Goal: Task Accomplishment & Management: Use online tool/utility

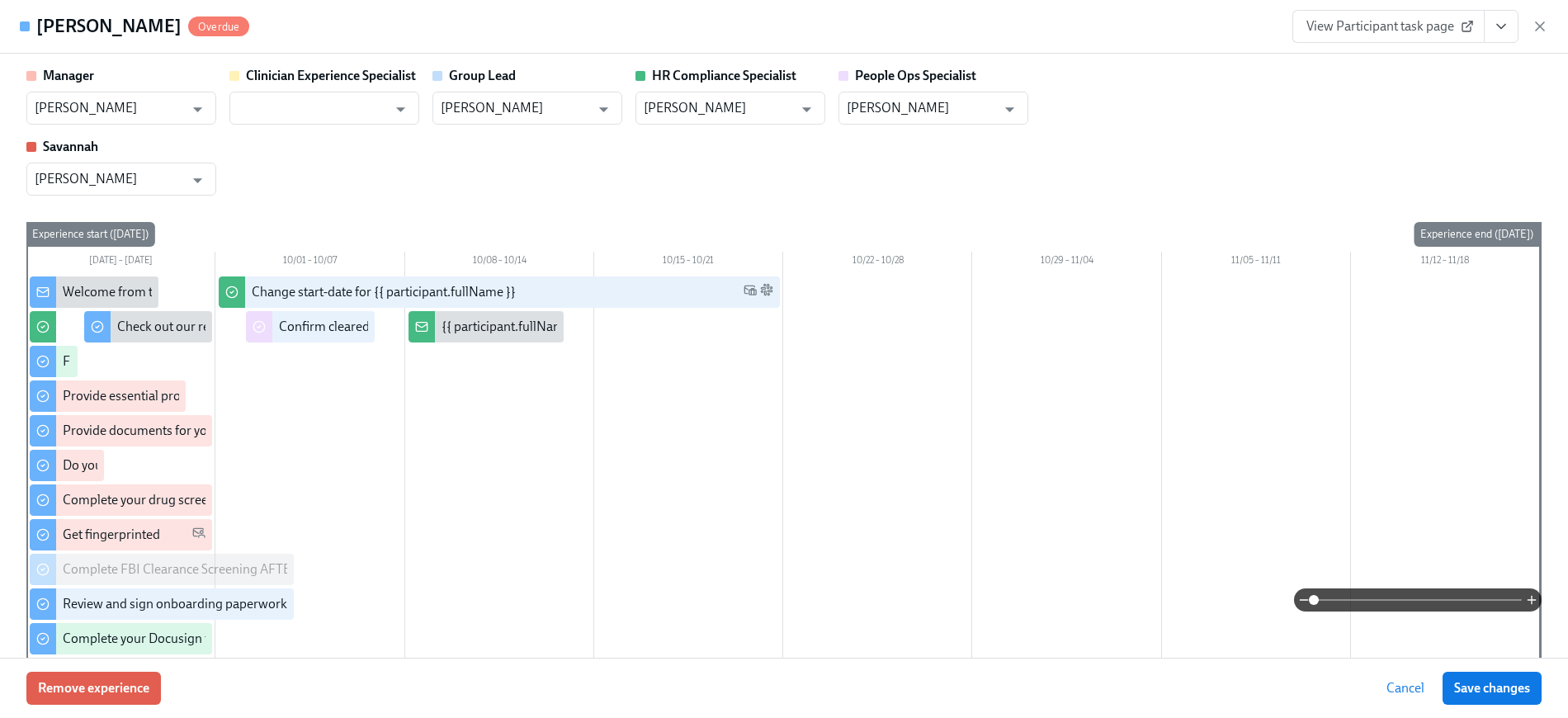
scroll to position [1808, 0]
click at [87, 29] on h4 "[PERSON_NAME]" at bounding box center [109, 26] width 146 height 25
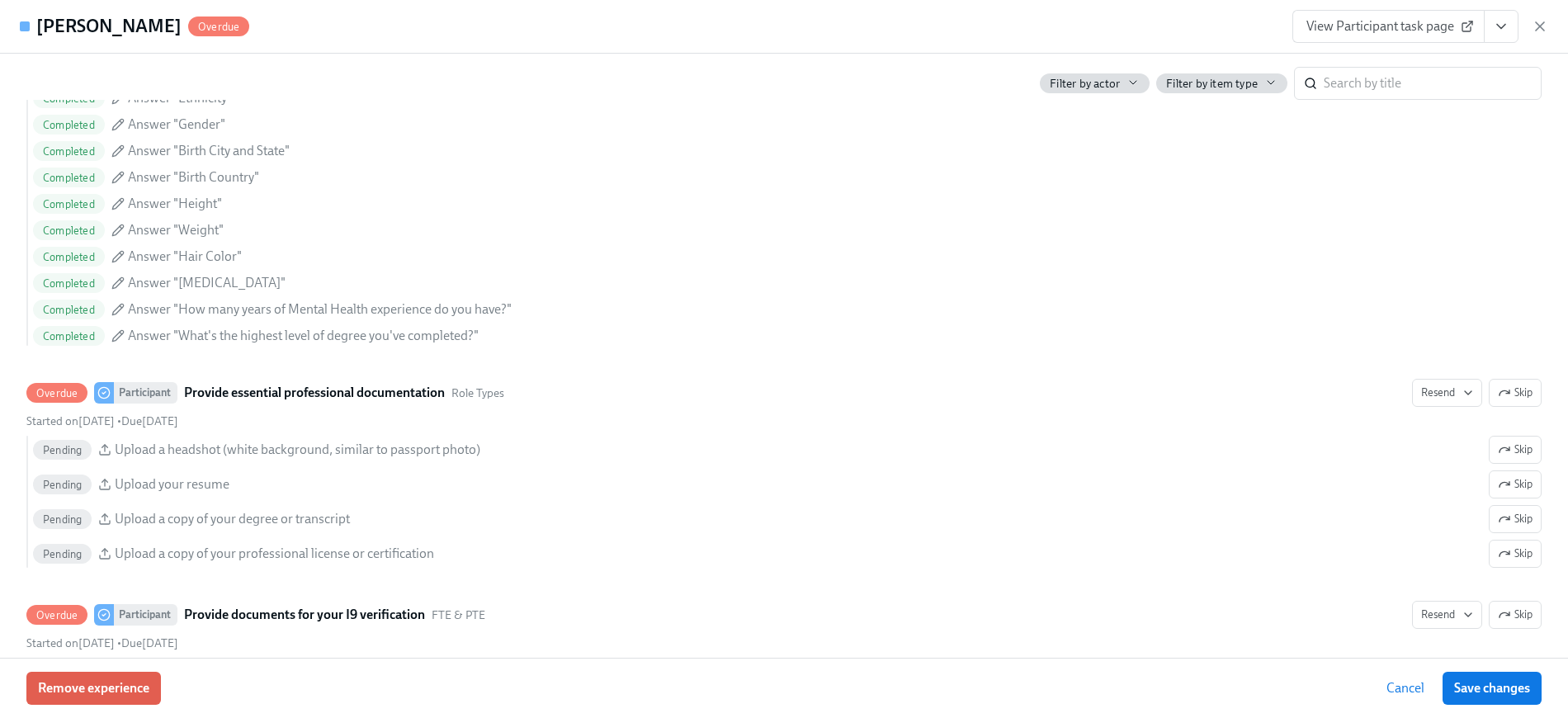
click at [74, 26] on h4 "[PERSON_NAME]" at bounding box center [109, 26] width 146 height 25
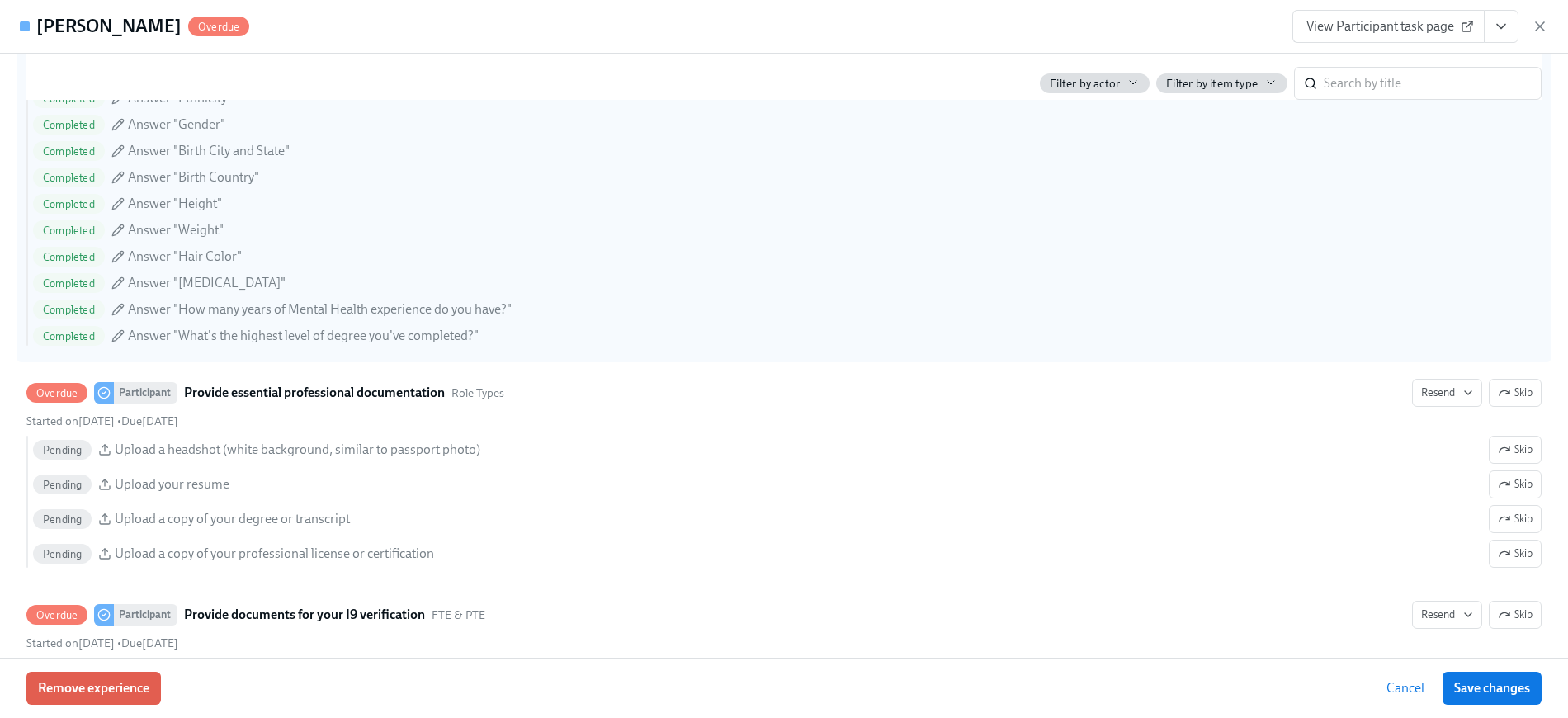
drag, startPoint x: 59, startPoint y: 25, endPoint x: 141, endPoint y: 148, distance: 147.8
click at [59, 34] on h4 "[PERSON_NAME]" at bounding box center [109, 26] width 146 height 25
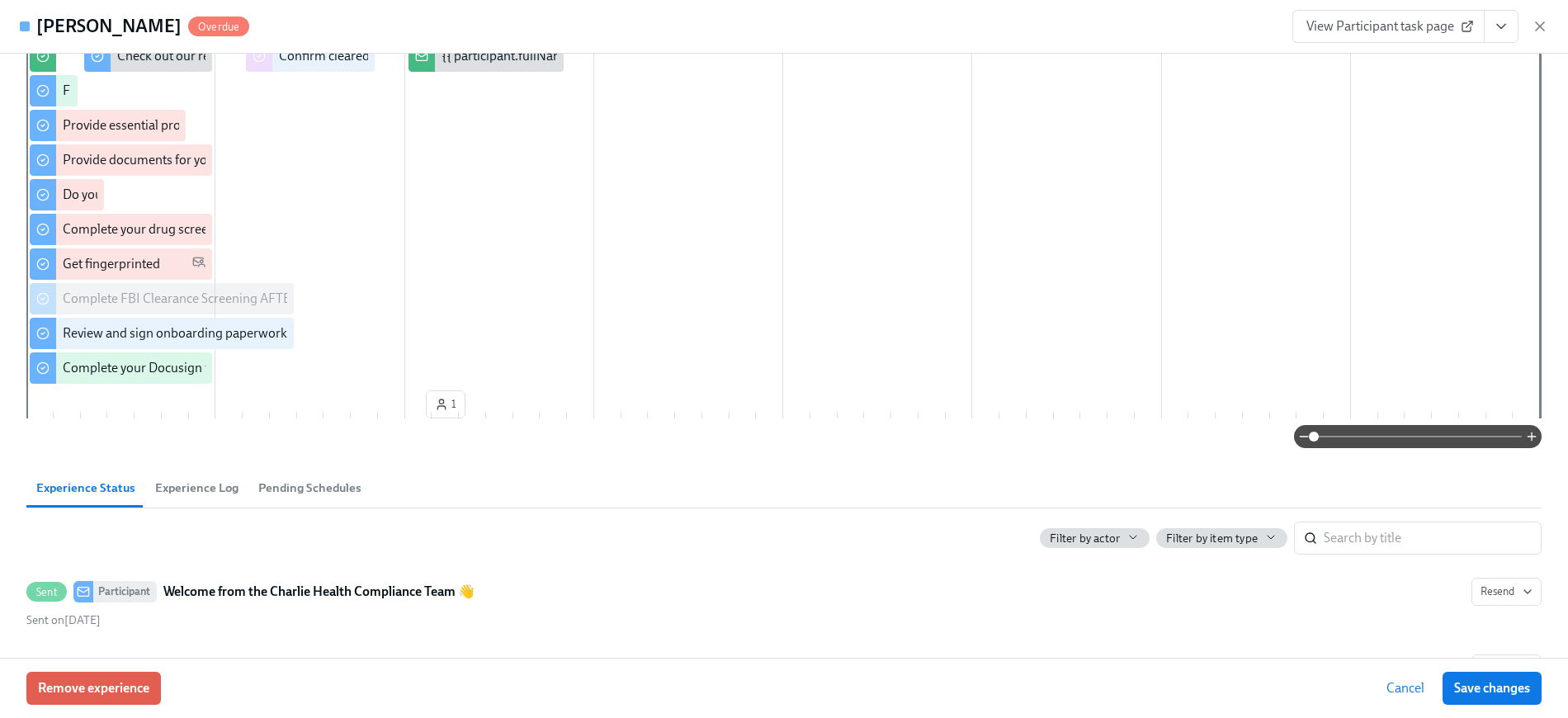
scroll to position [0, 0]
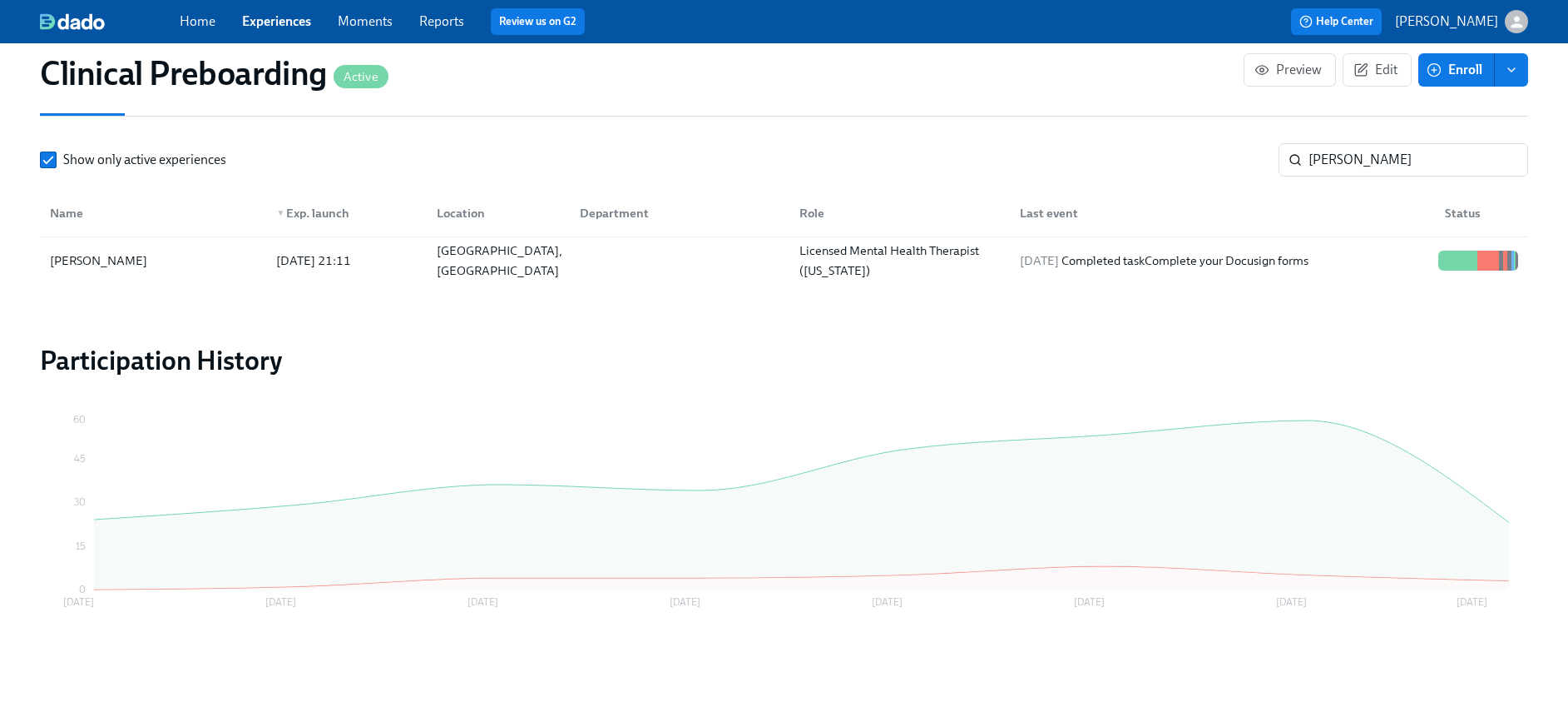
scroll to position [0, 20301]
click at [265, 19] on link "Experiences" at bounding box center [276, 21] width 69 height 16
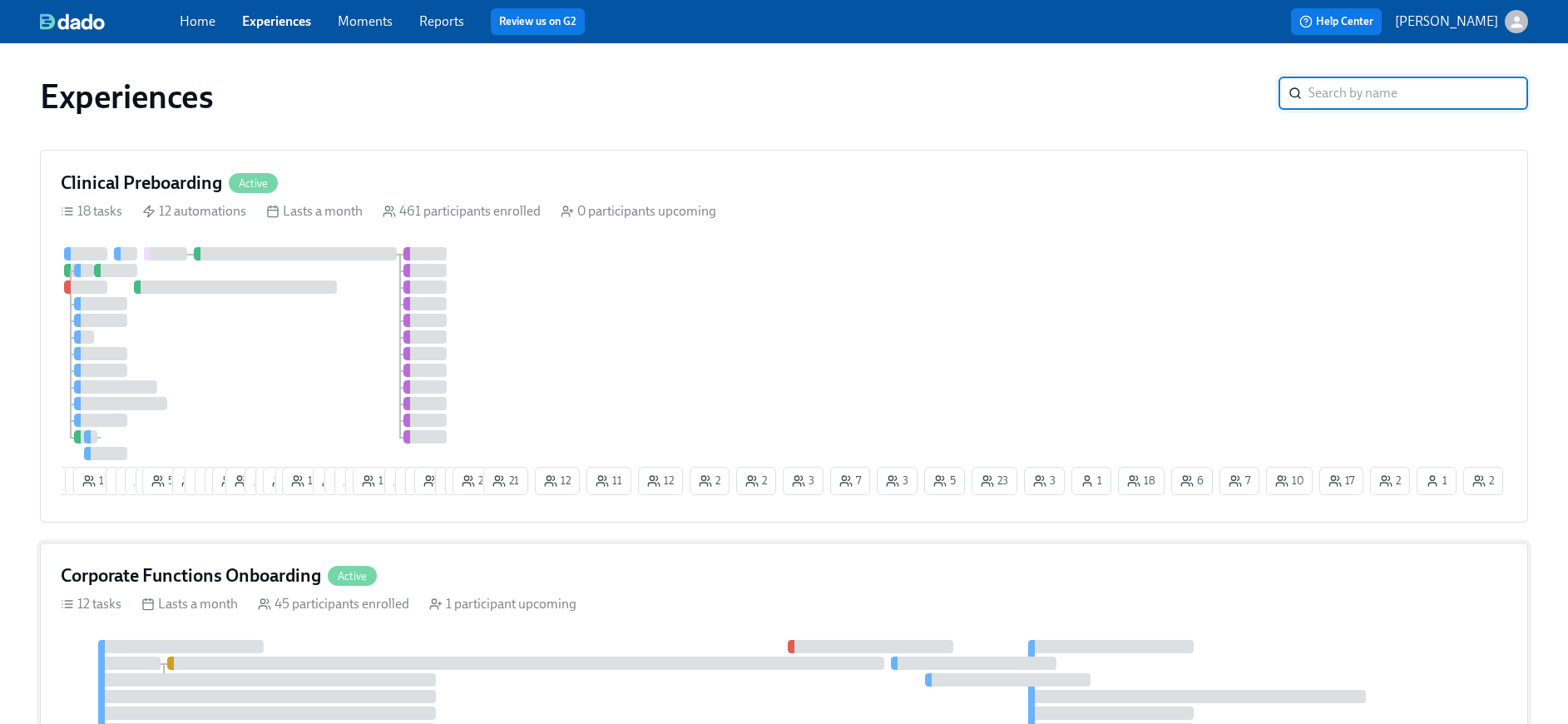
click at [245, 576] on h4 "Corporate Functions Onboarding" at bounding box center [191, 576] width 260 height 25
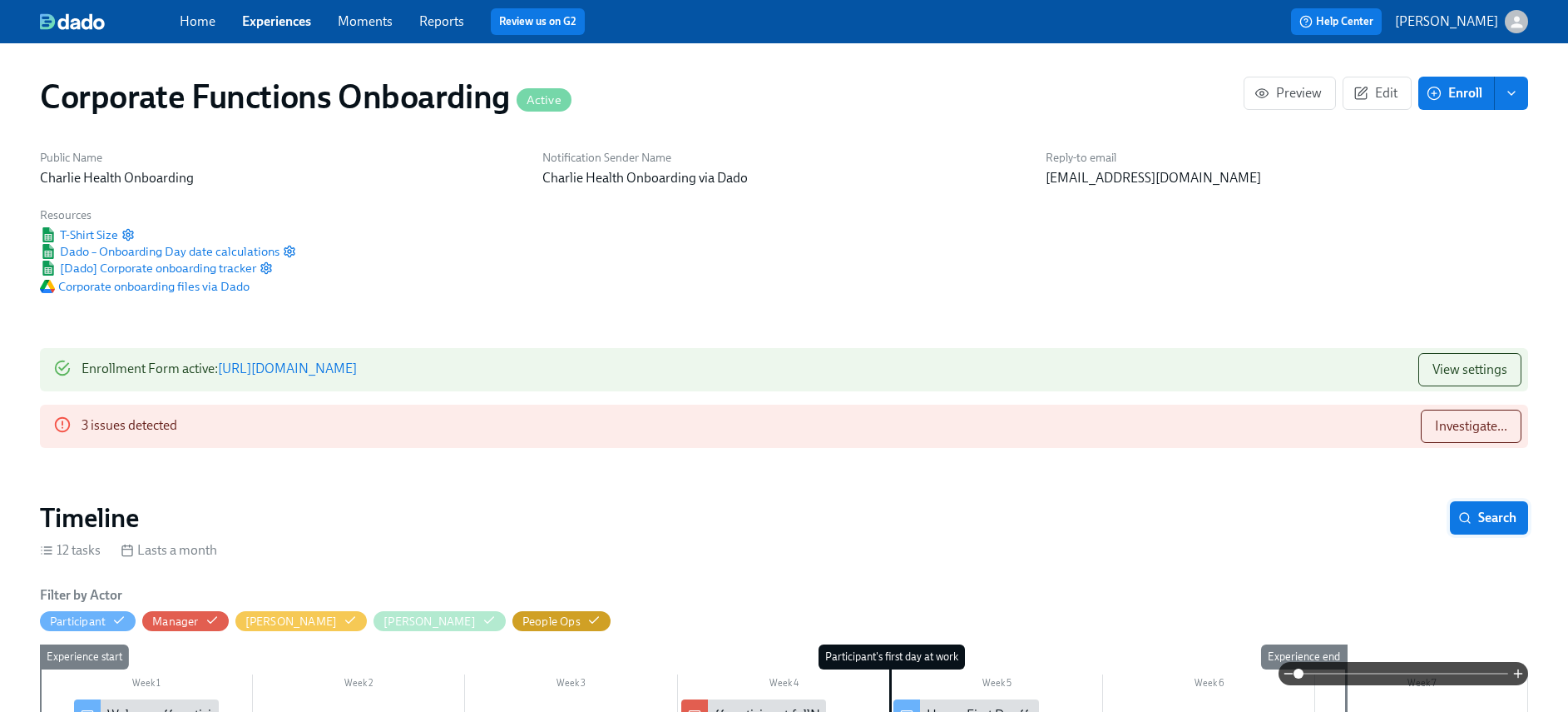
click at [1505, 523] on span "Search" at bounding box center [1489, 517] width 55 height 17
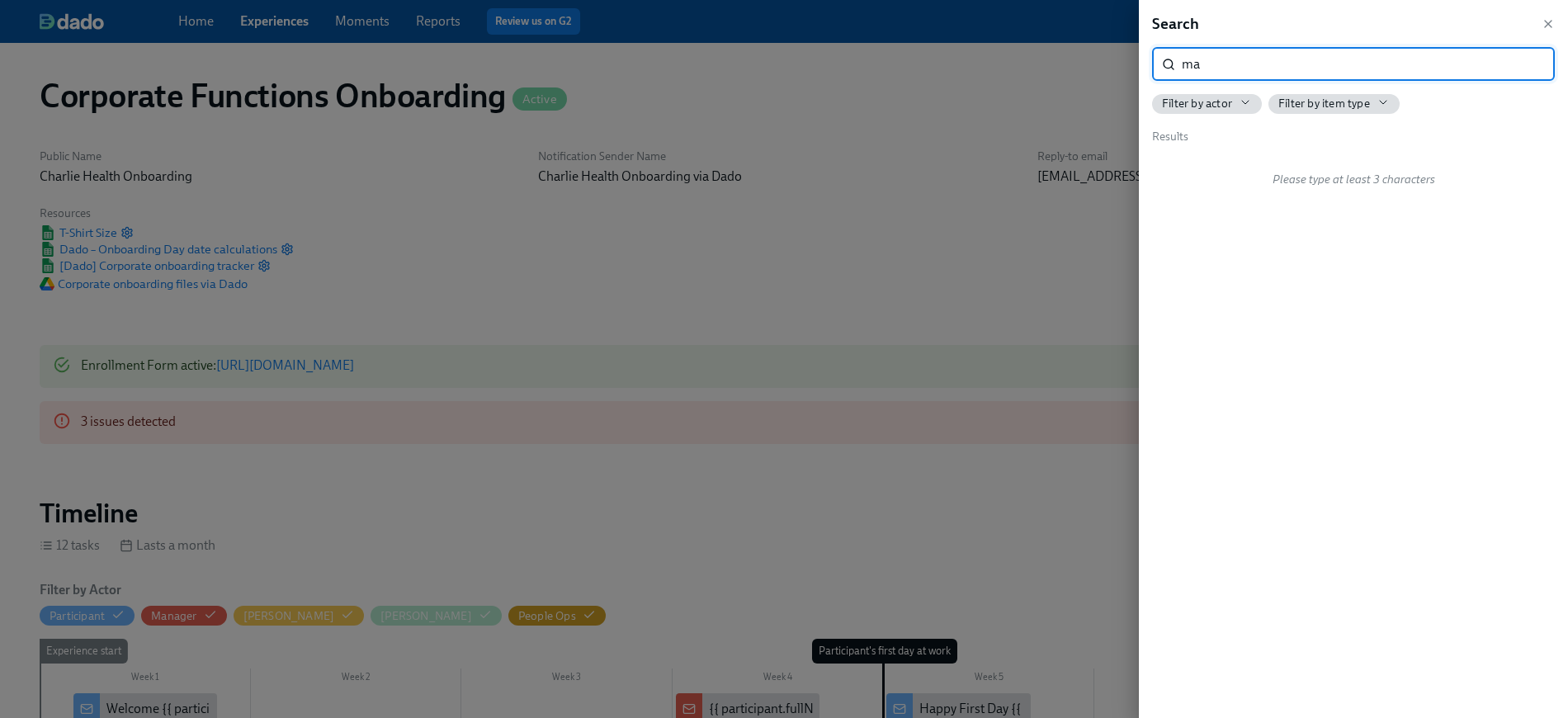
type input "ma"
click at [883, 279] on div at bounding box center [784, 359] width 1568 height 718
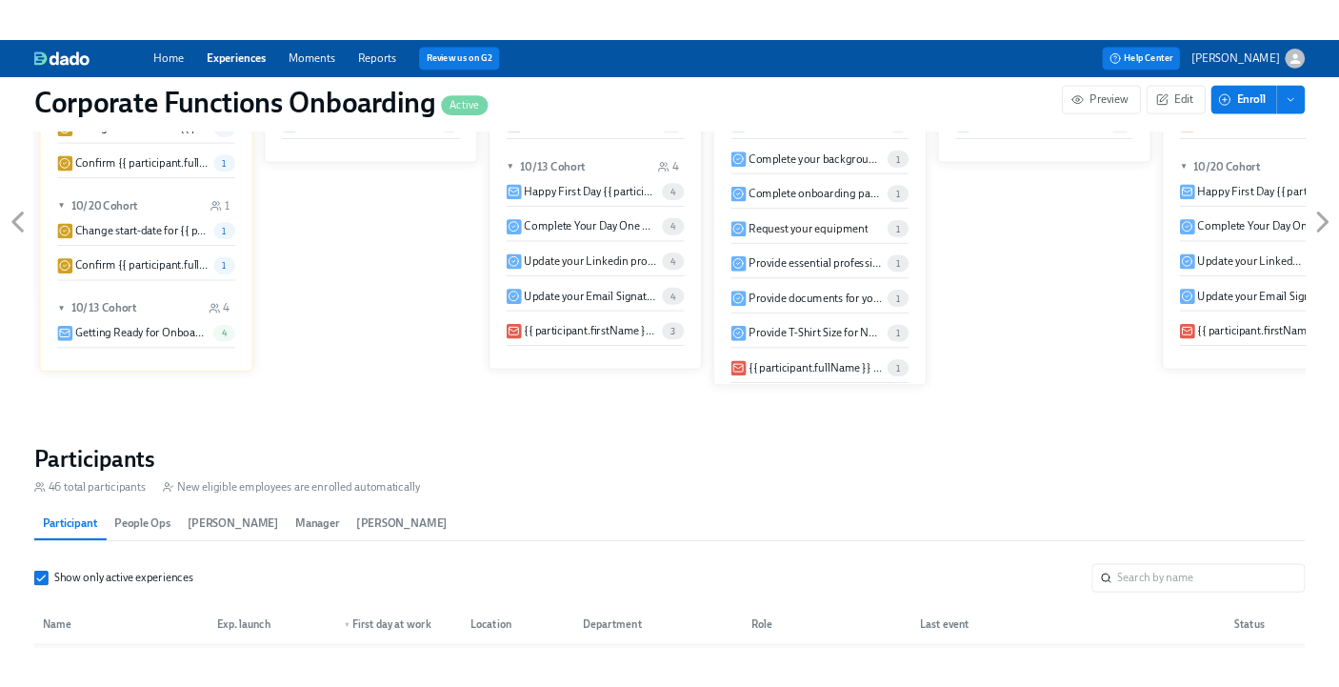
scroll to position [1662, 0]
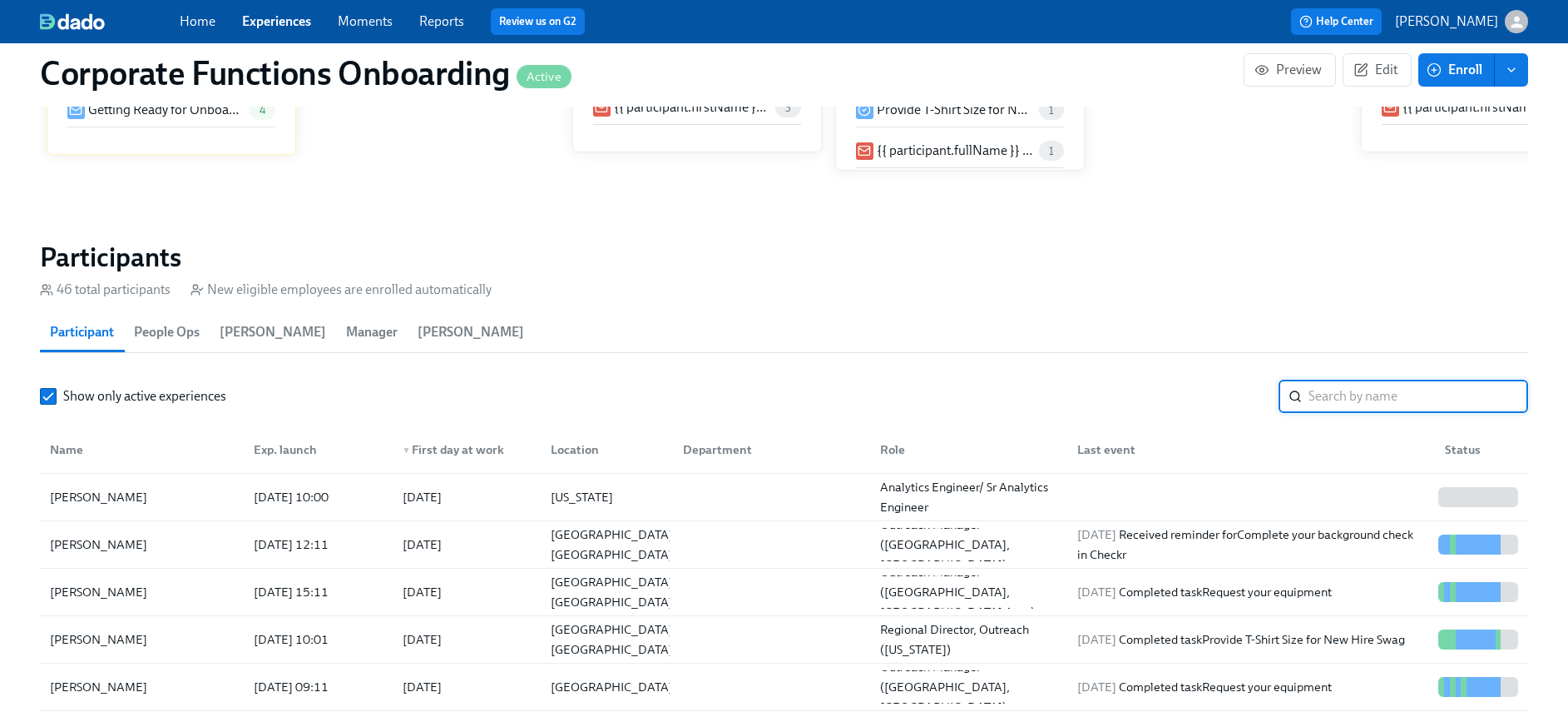
click at [1342, 392] on input "search" at bounding box center [1419, 396] width 220 height 33
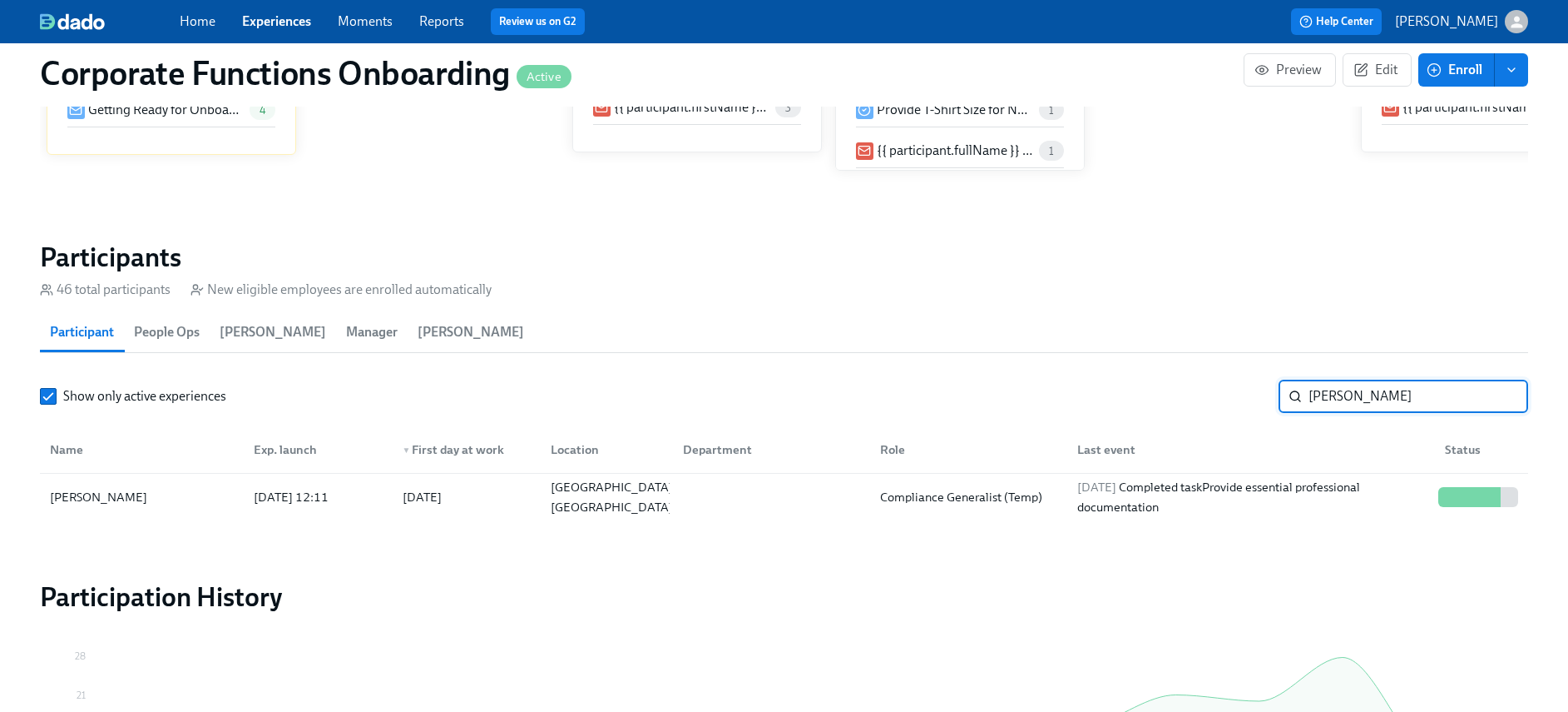
type input "[PERSON_NAME]"
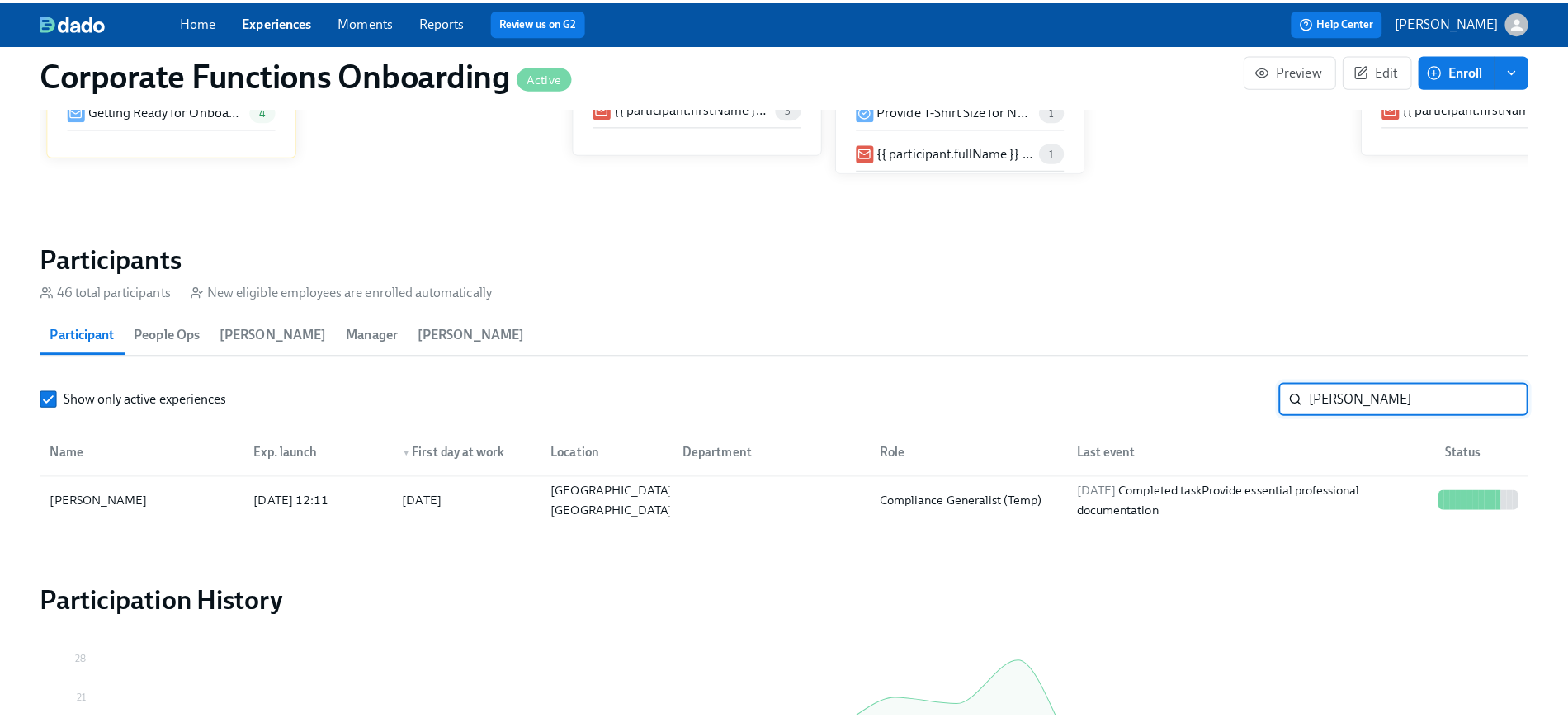
scroll to position [0, 6252]
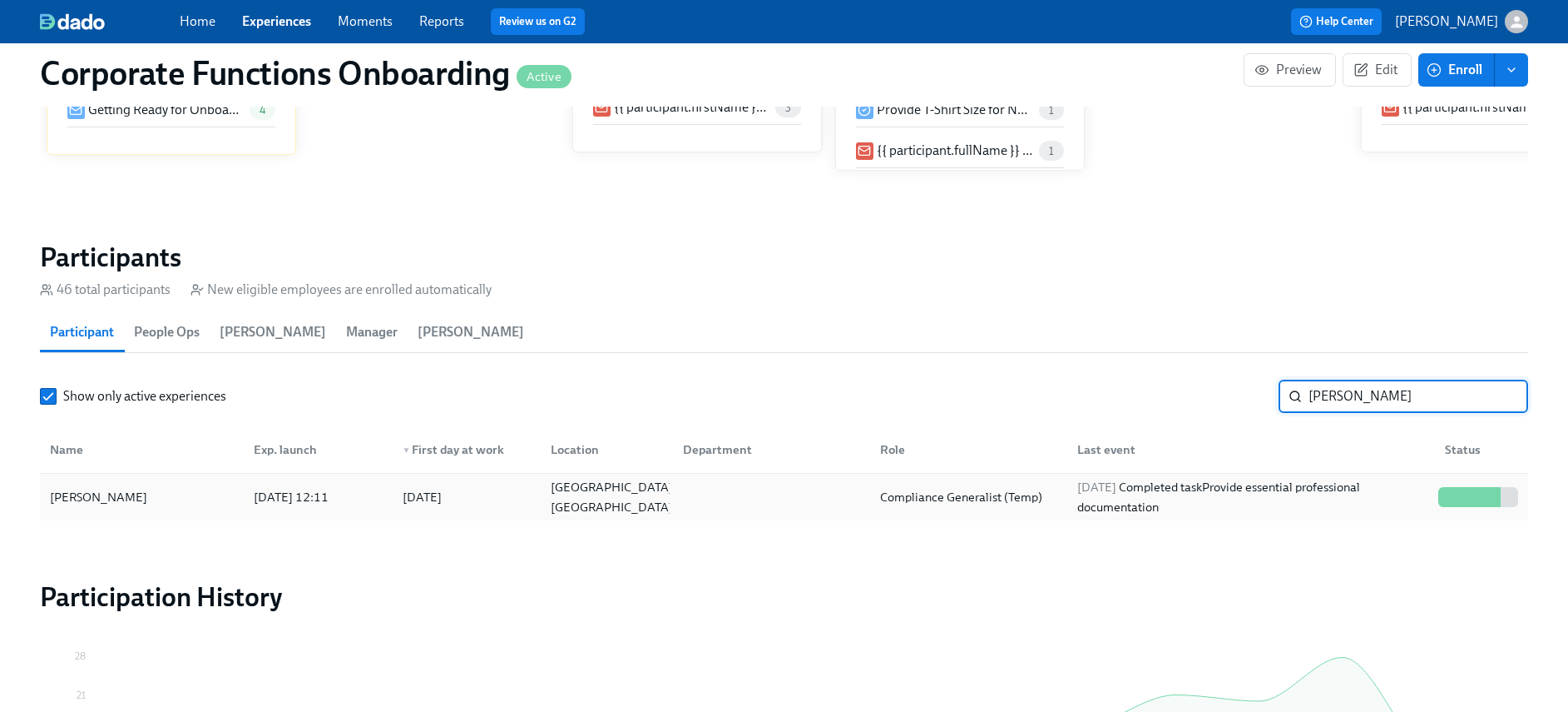
click at [1186, 518] on div "[PERSON_NAME] [DATE] 12:11 2025/10/20 [GEOGRAPHIC_DATA], [GEOGRAPHIC_DATA] Comp…" at bounding box center [784, 496] width 1488 height 46
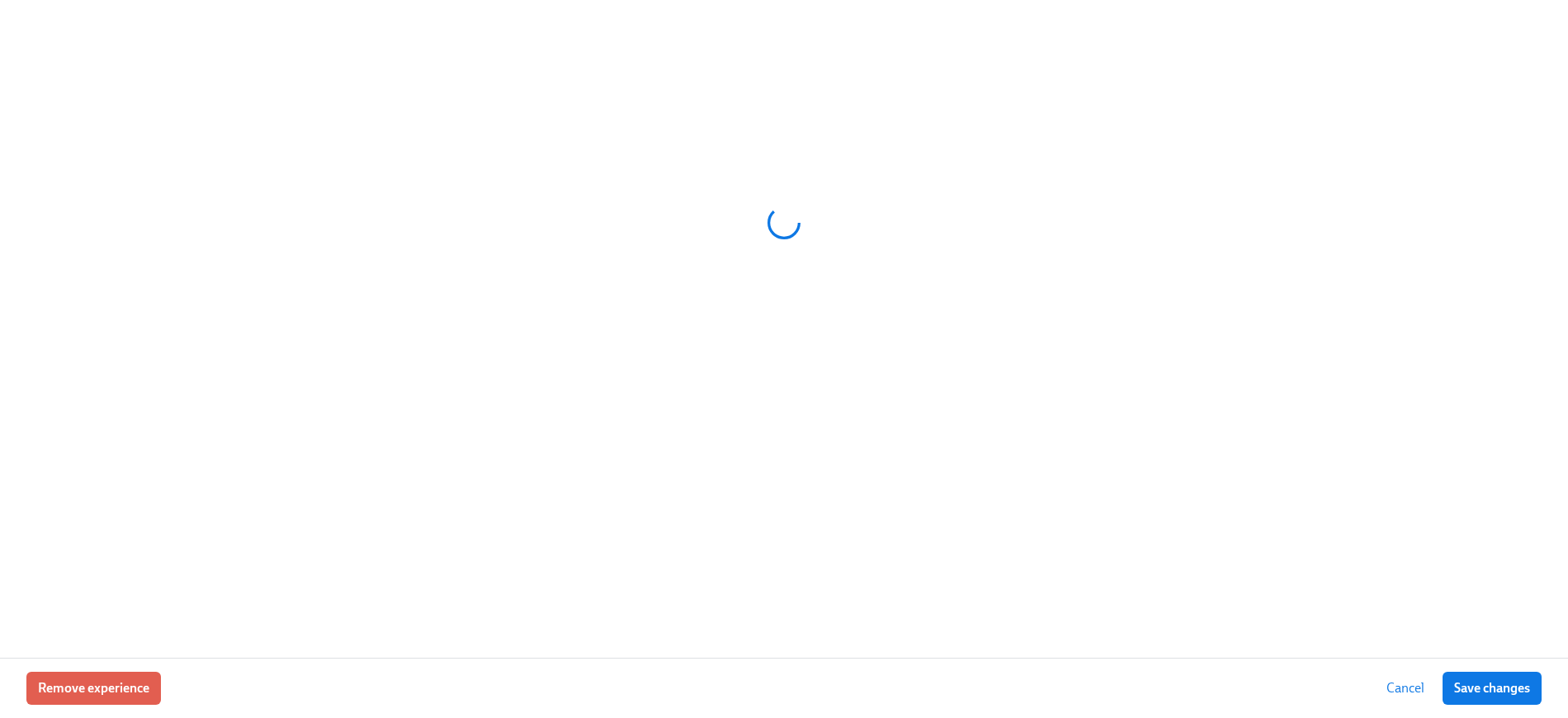
click at [1178, 510] on div at bounding box center [784, 328] width 1568 height 657
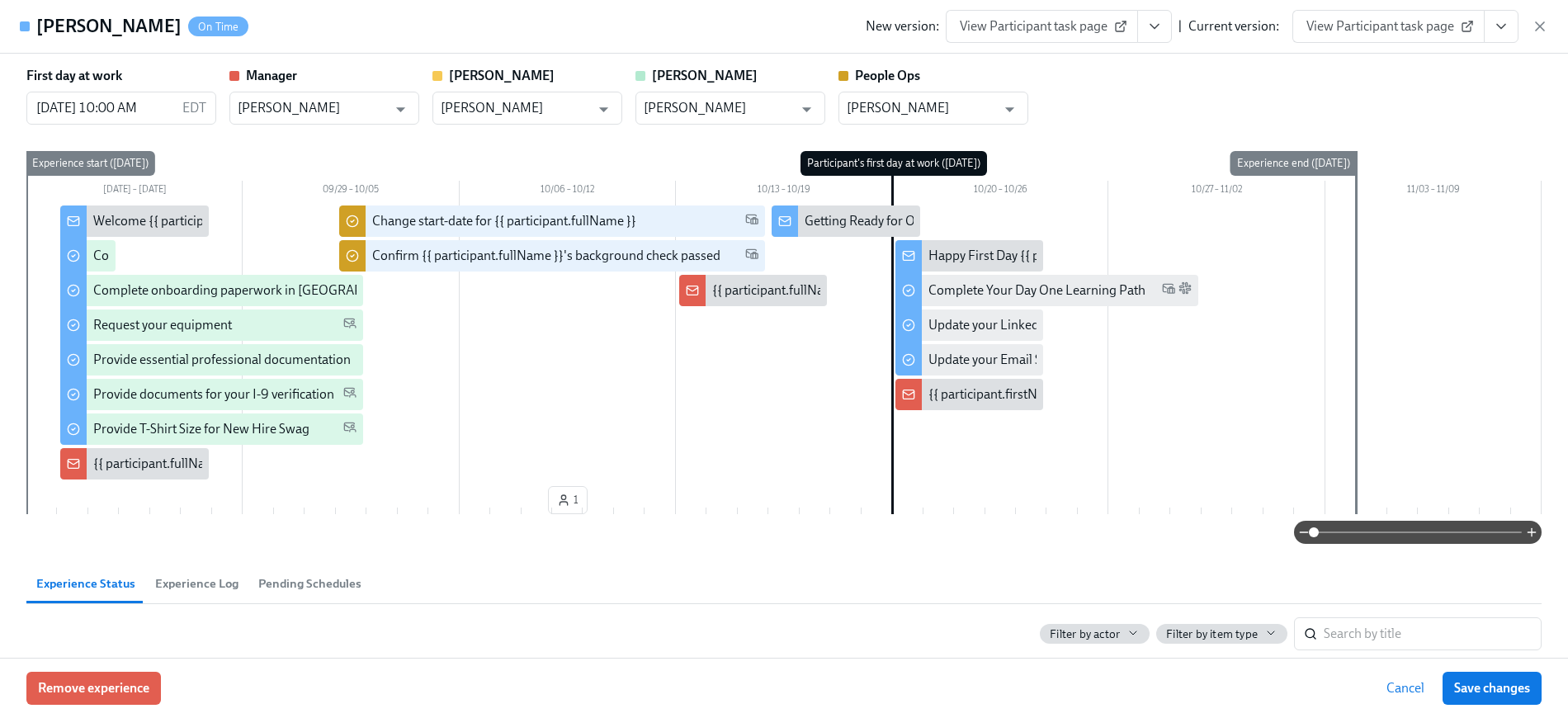
click at [1503, 25] on icon "View task page" at bounding box center [1500, 26] width 16 height 16
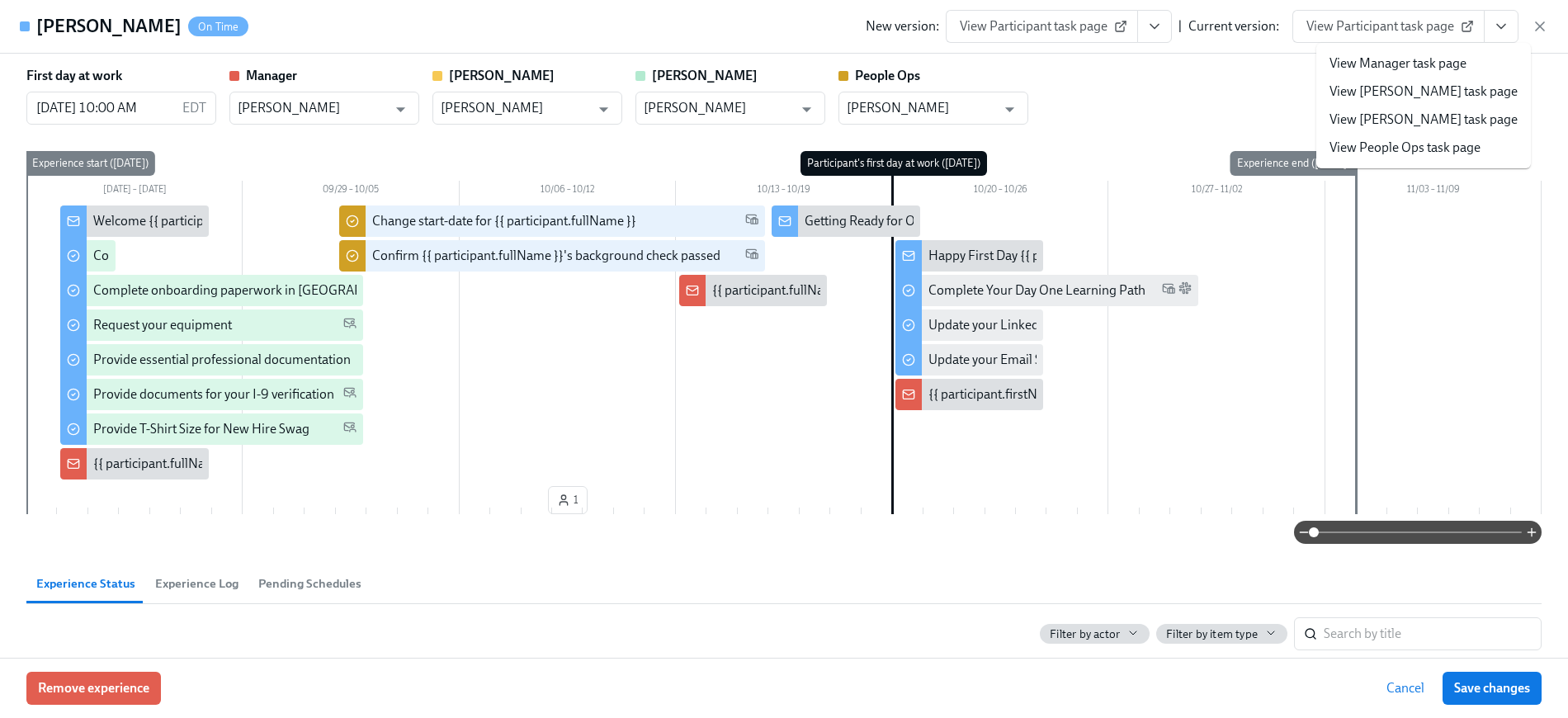
click at [1373, 141] on link "View People Ops task page" at bounding box center [1405, 147] width 151 height 18
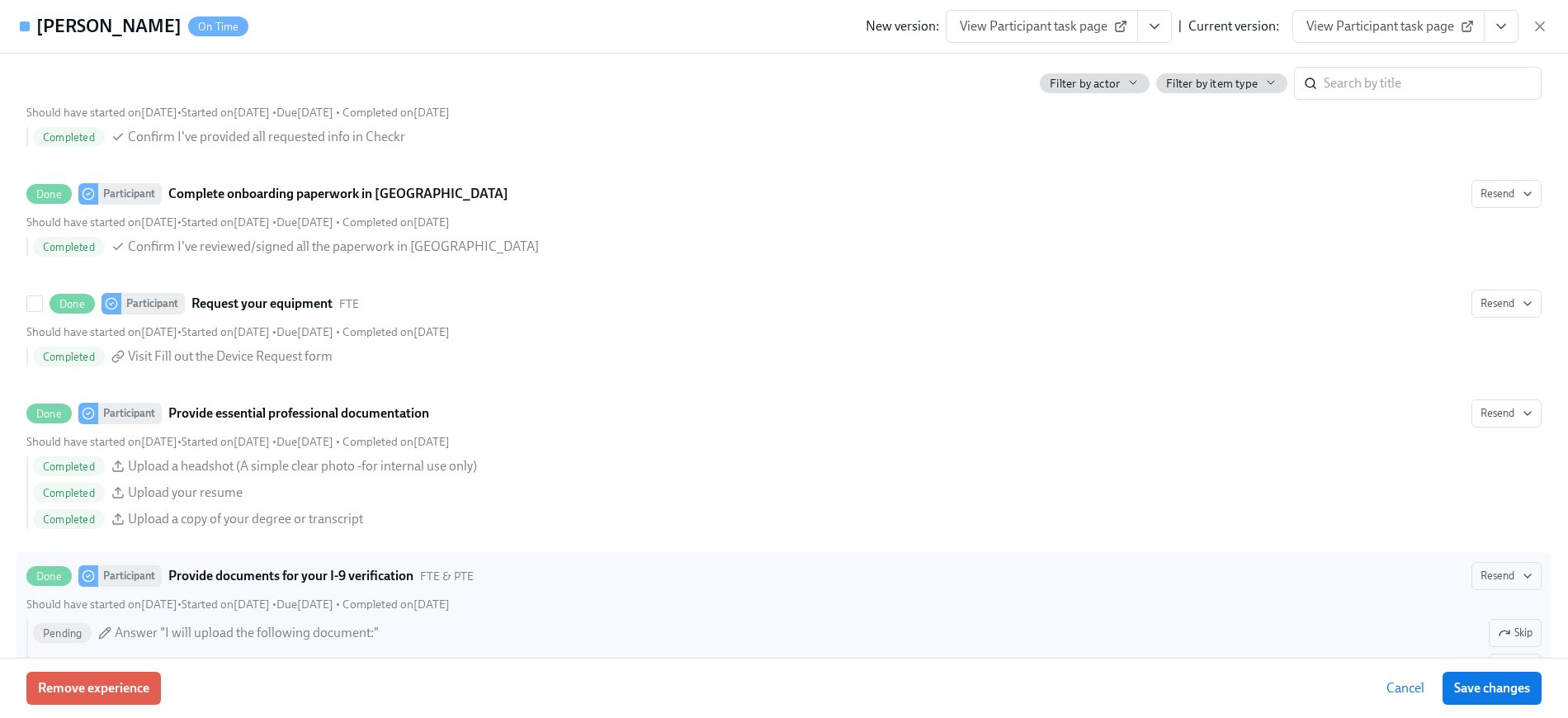
scroll to position [1004, 0]
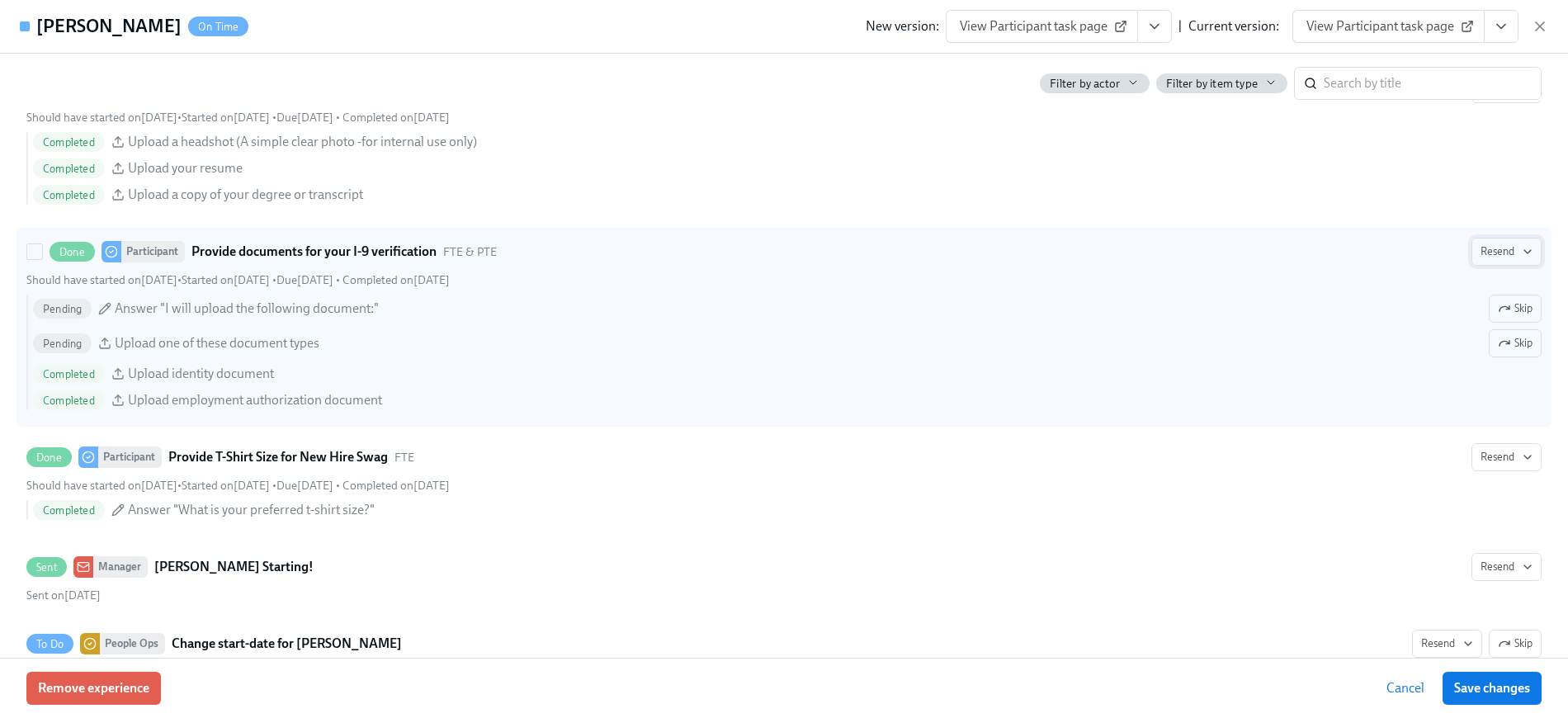
click at [1498, 254] on span "Resend" at bounding box center [1506, 251] width 52 height 16
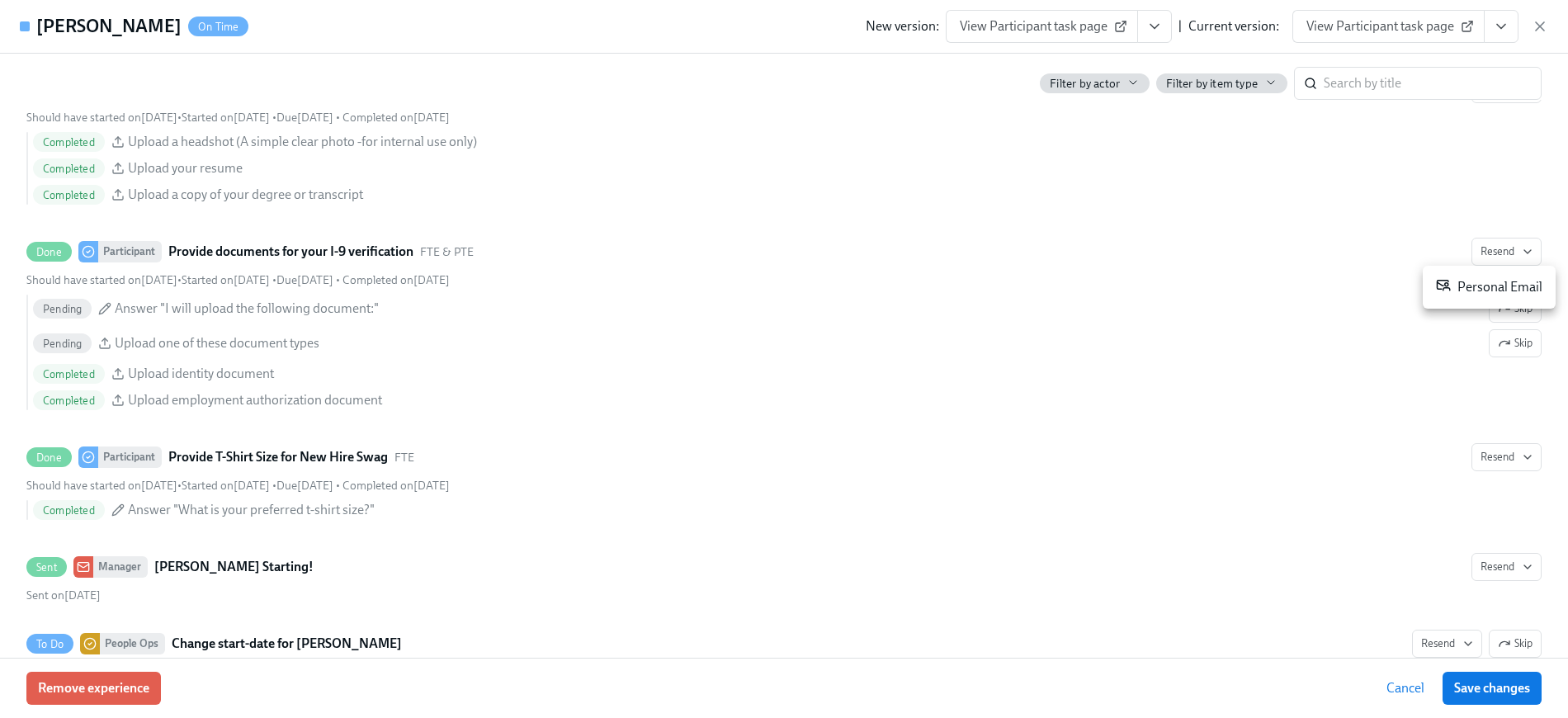
click at [1477, 288] on div "Personal Email" at bounding box center [1489, 287] width 107 height 20
